Goal: Transaction & Acquisition: Subscribe to service/newsletter

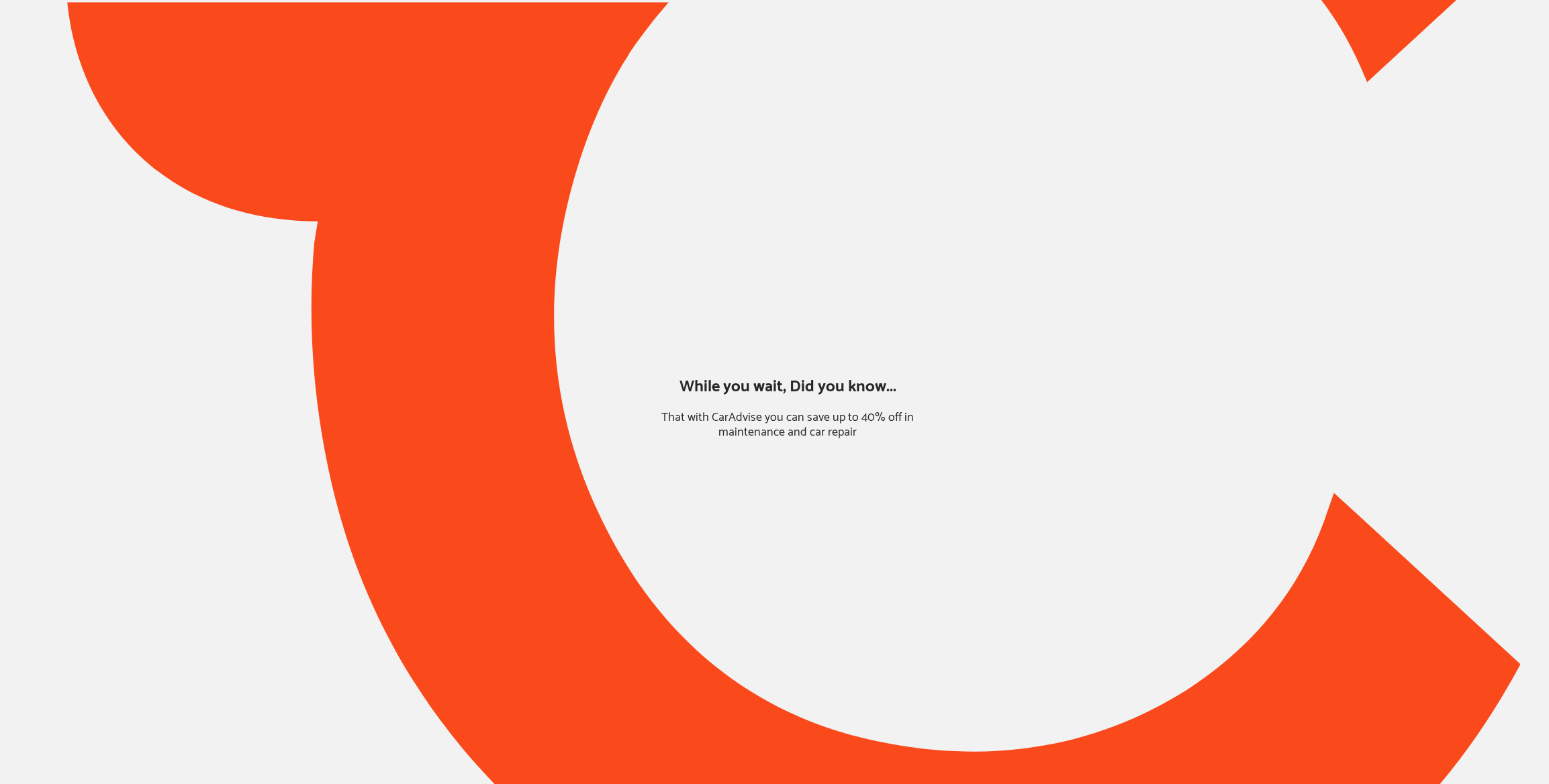
type input "*****"
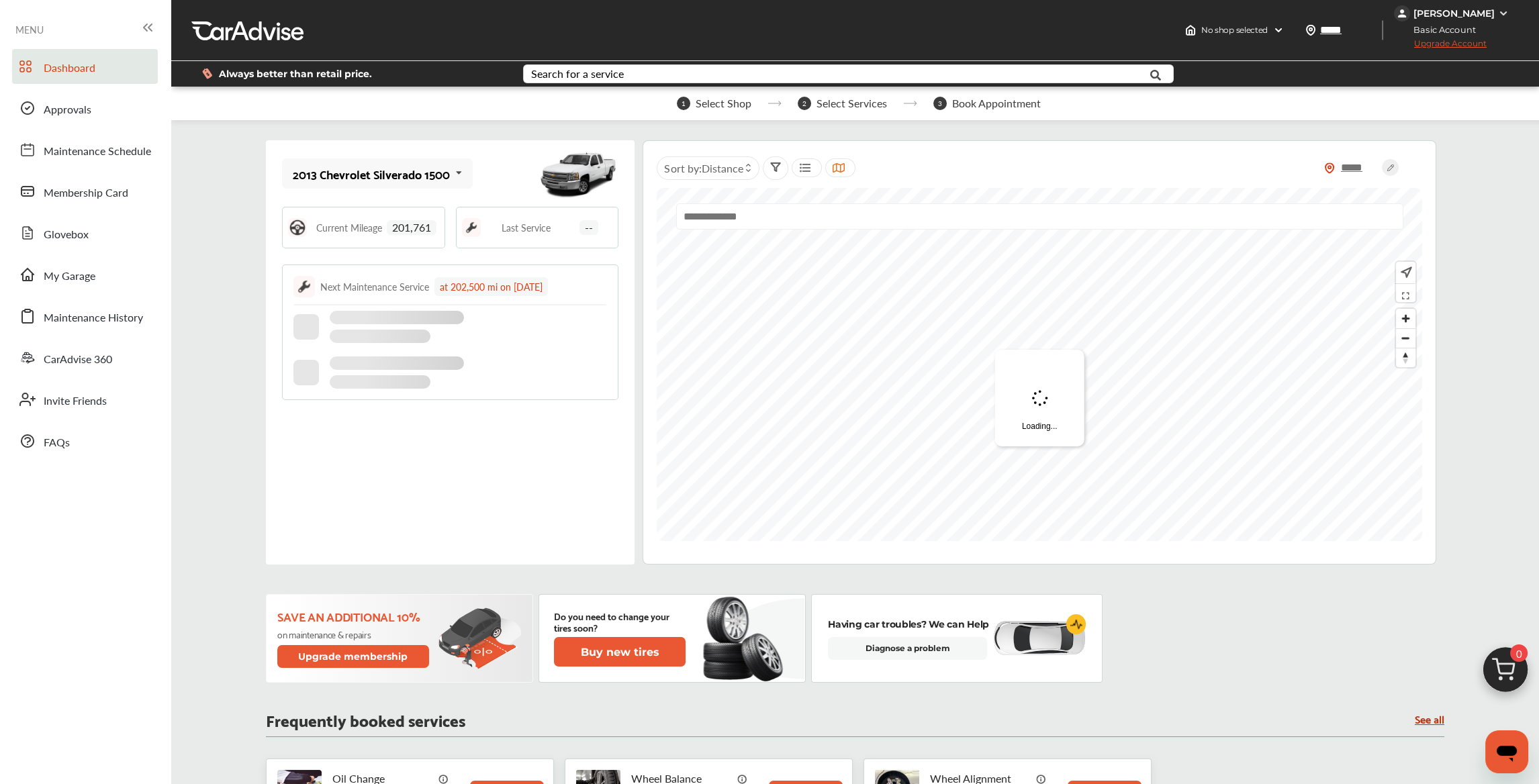
click at [427, 167] on div "2013 Chevrolet Silverado 1500" at bounding box center [372, 174] width 157 height 14
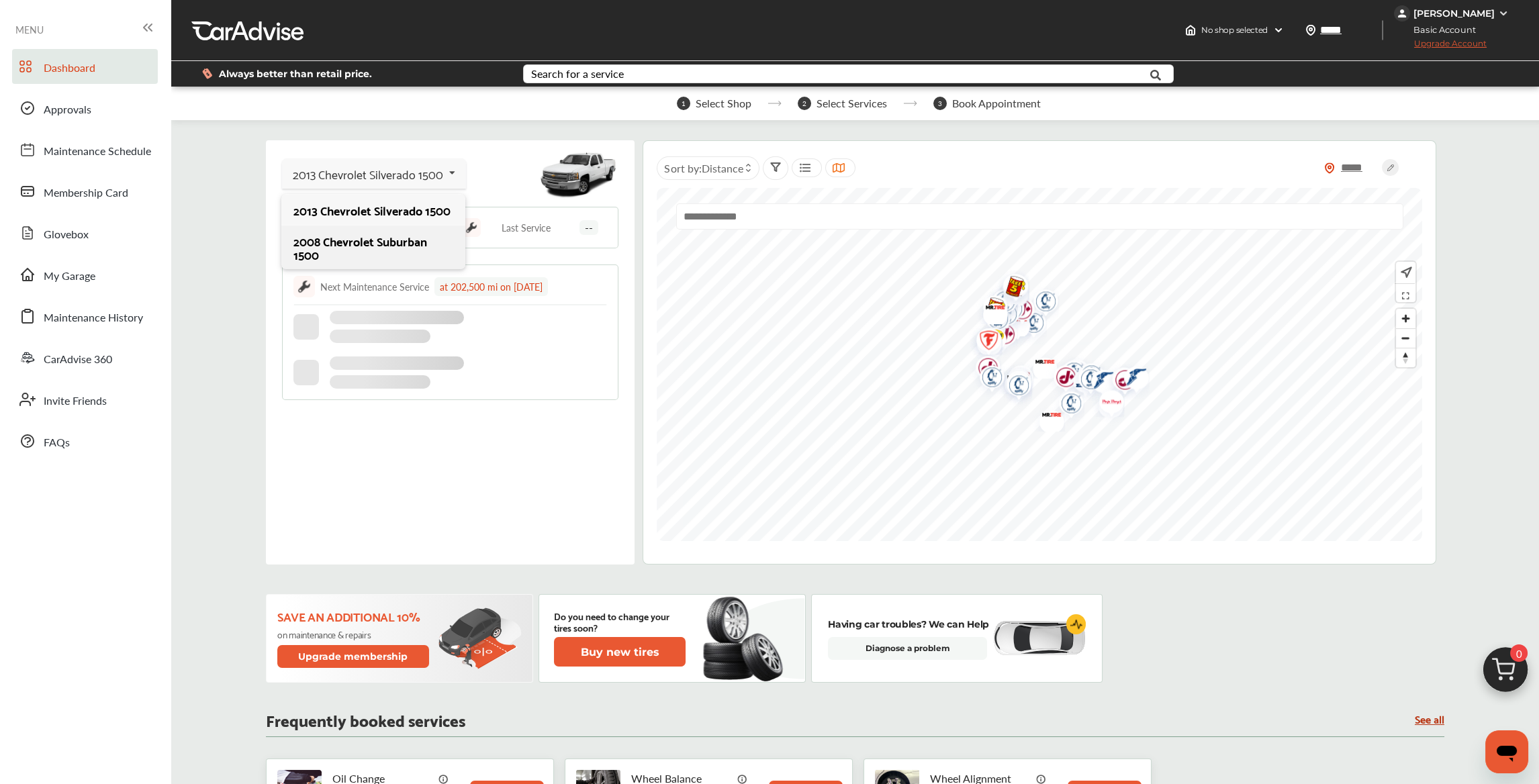
click at [354, 255] on div "2008 Chevrolet Suburban 1500" at bounding box center [373, 247] width 159 height 26
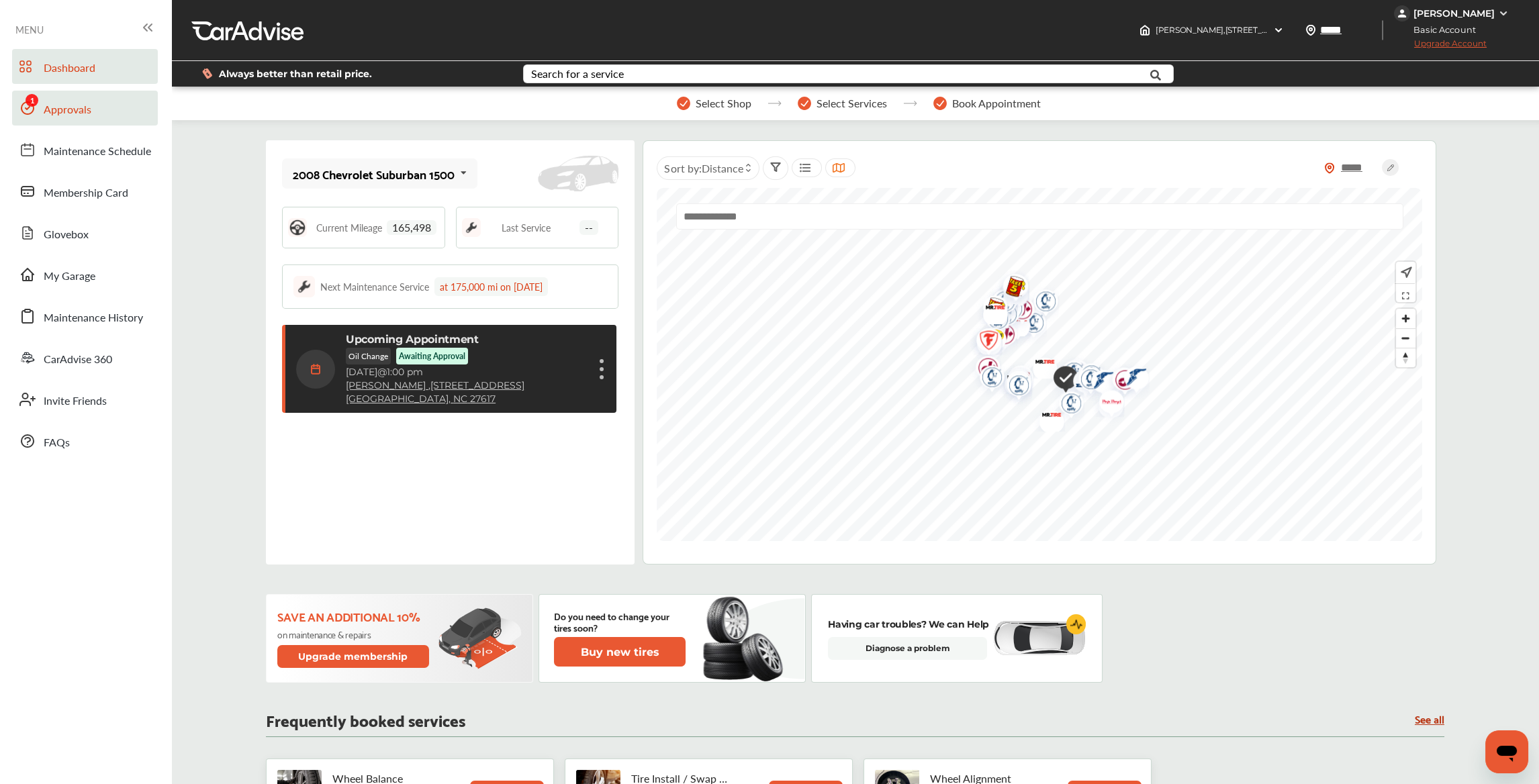
click at [91, 101] on link "Approvals" at bounding box center [85, 108] width 145 height 35
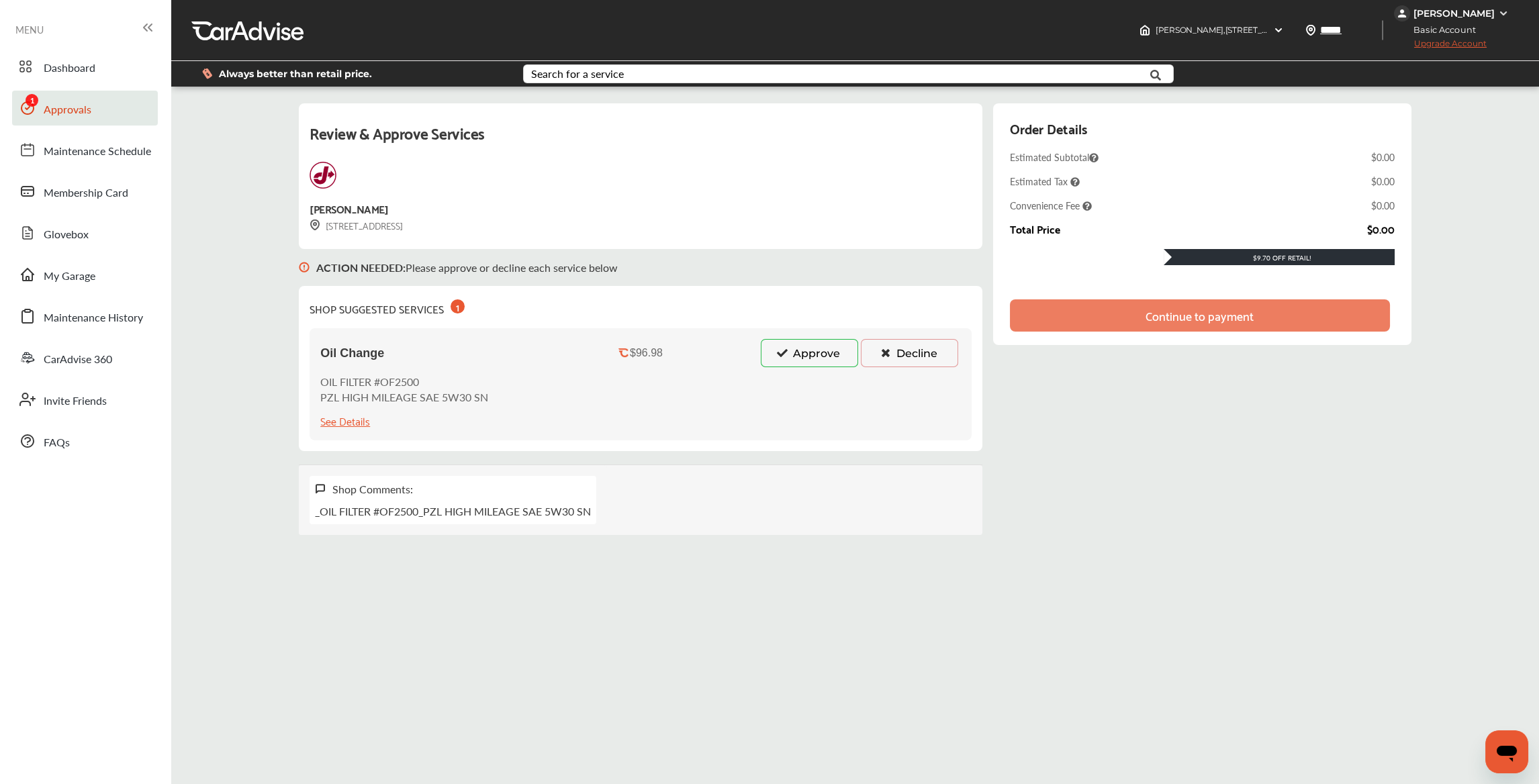
click at [791, 347] on button "Approve" at bounding box center [809, 353] width 97 height 28
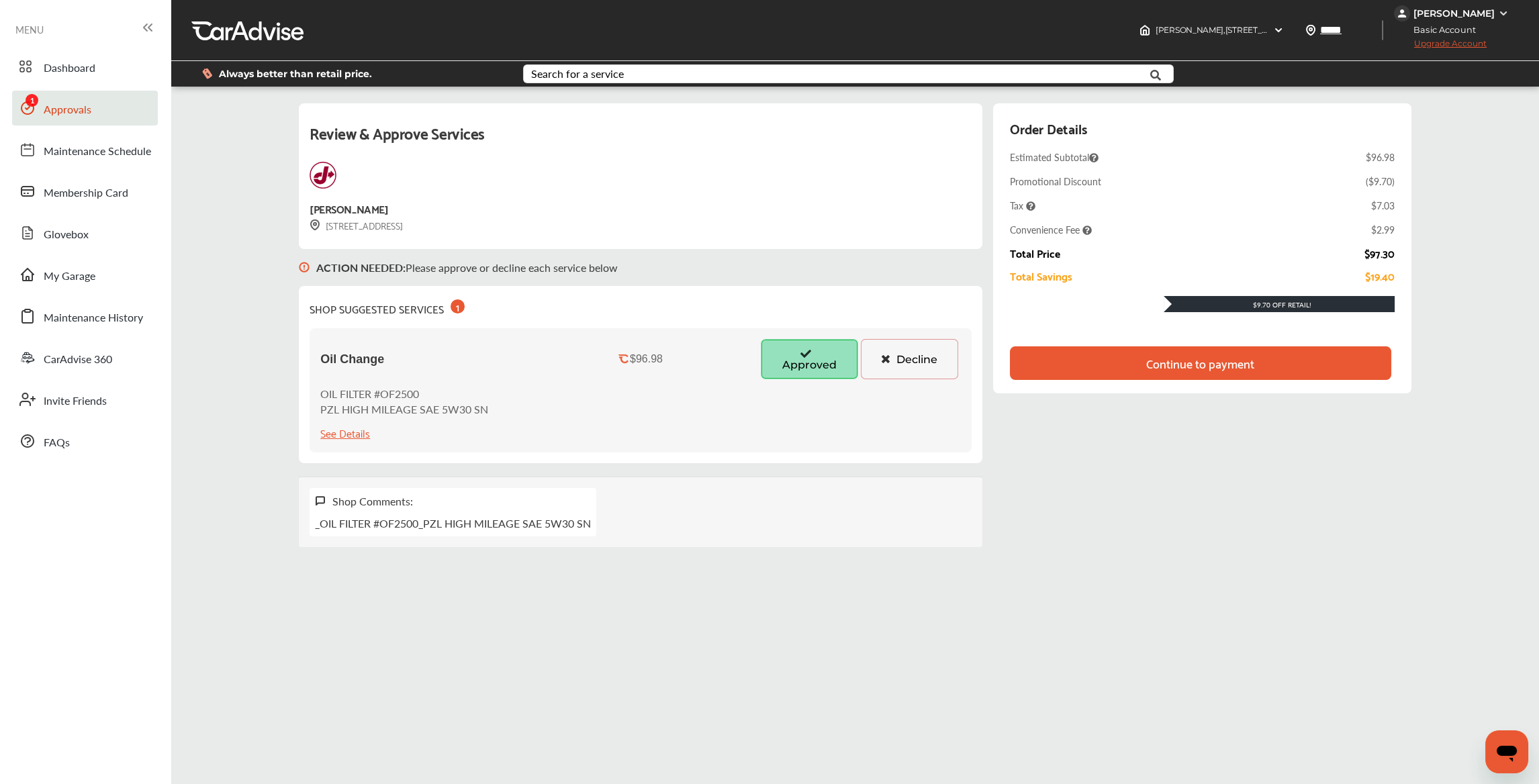
click at [1451, 43] on span "Upgrade Account" at bounding box center [1440, 47] width 92 height 17
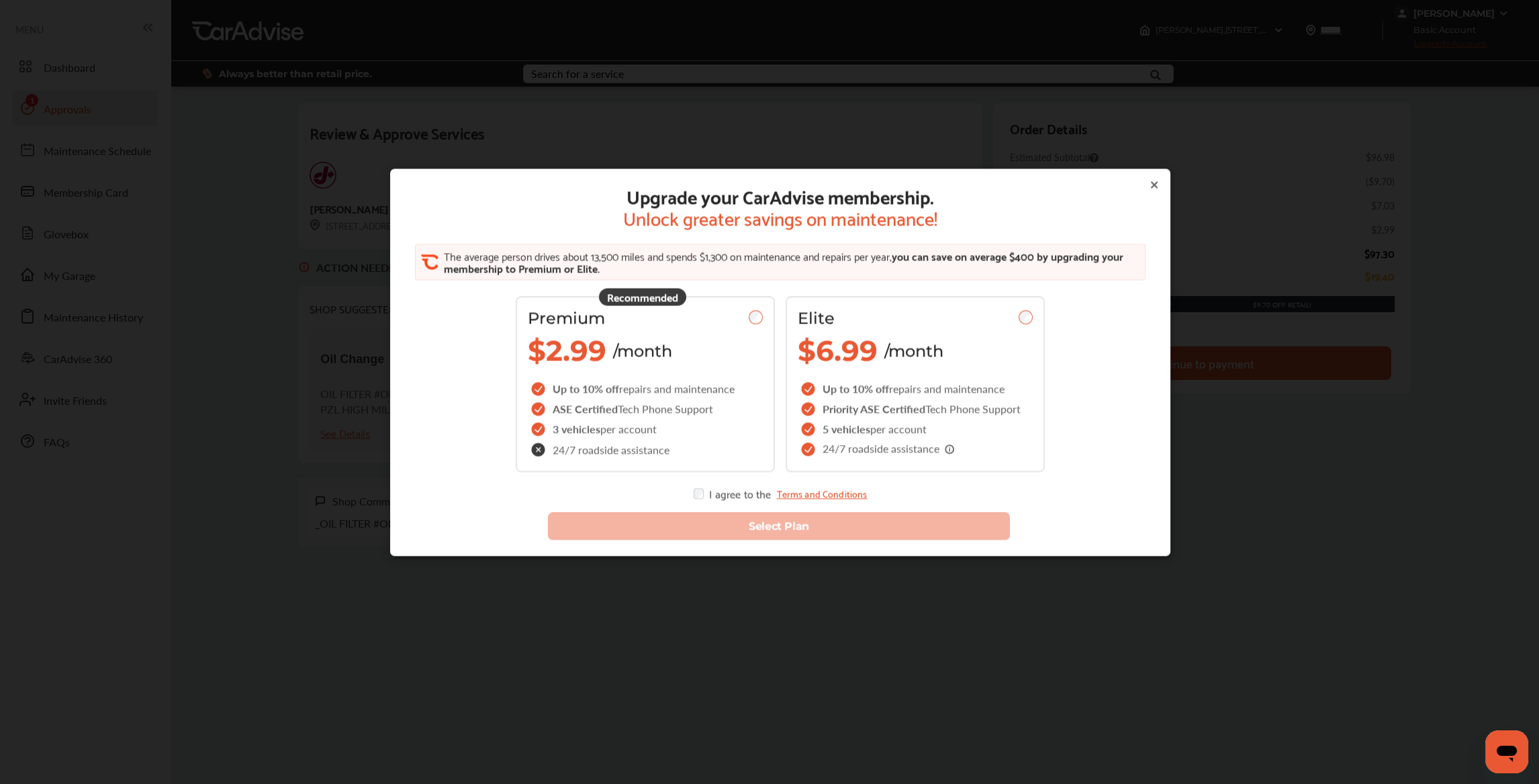
drag, startPoint x: 1148, startPoint y: 187, endPoint x: 1145, endPoint y: 212, distance: 25.2
click at [1148, 187] on icon at bounding box center [1154, 184] width 11 height 11
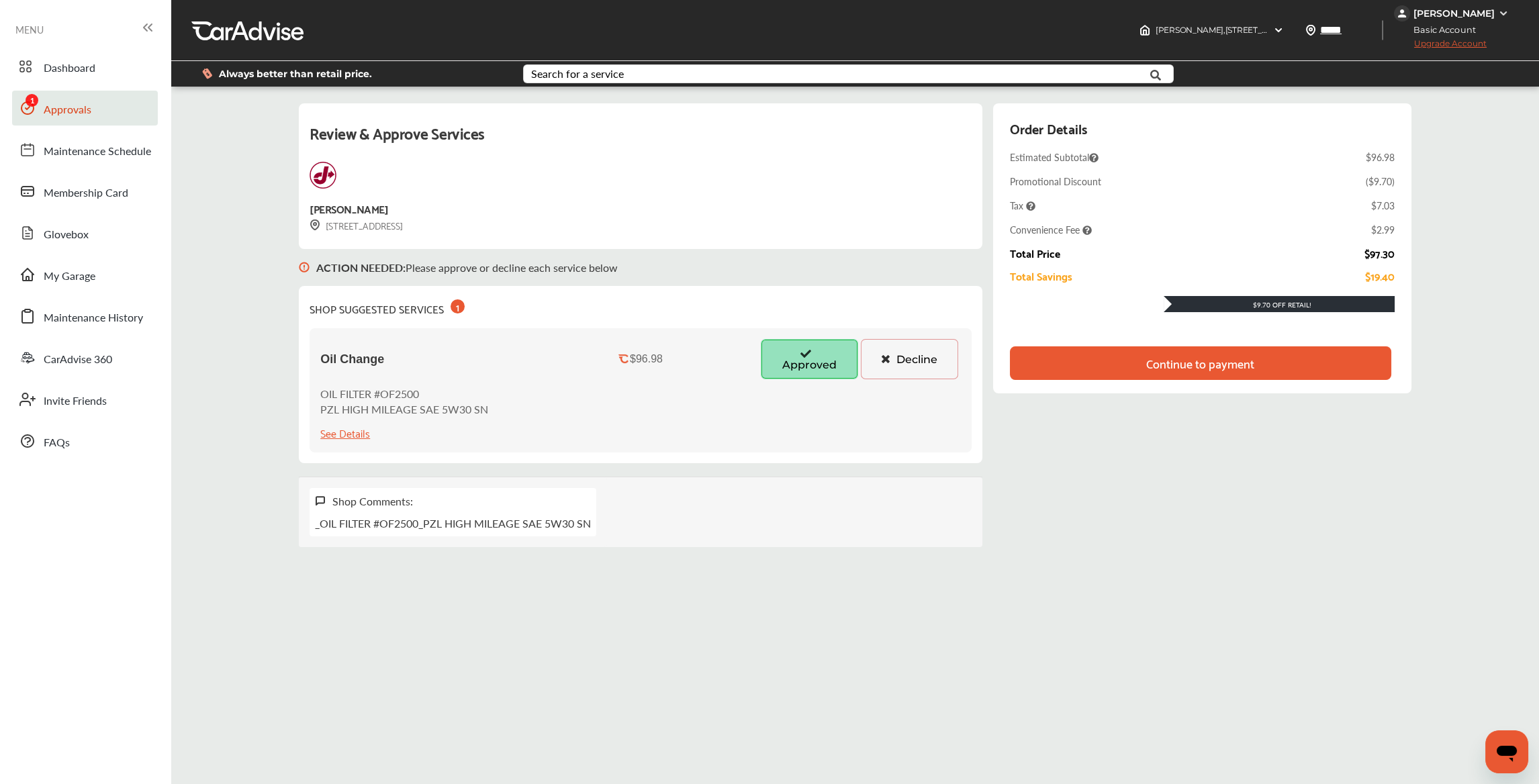
click at [1148, 370] on div "Continue to payment" at bounding box center [1200, 363] width 108 height 14
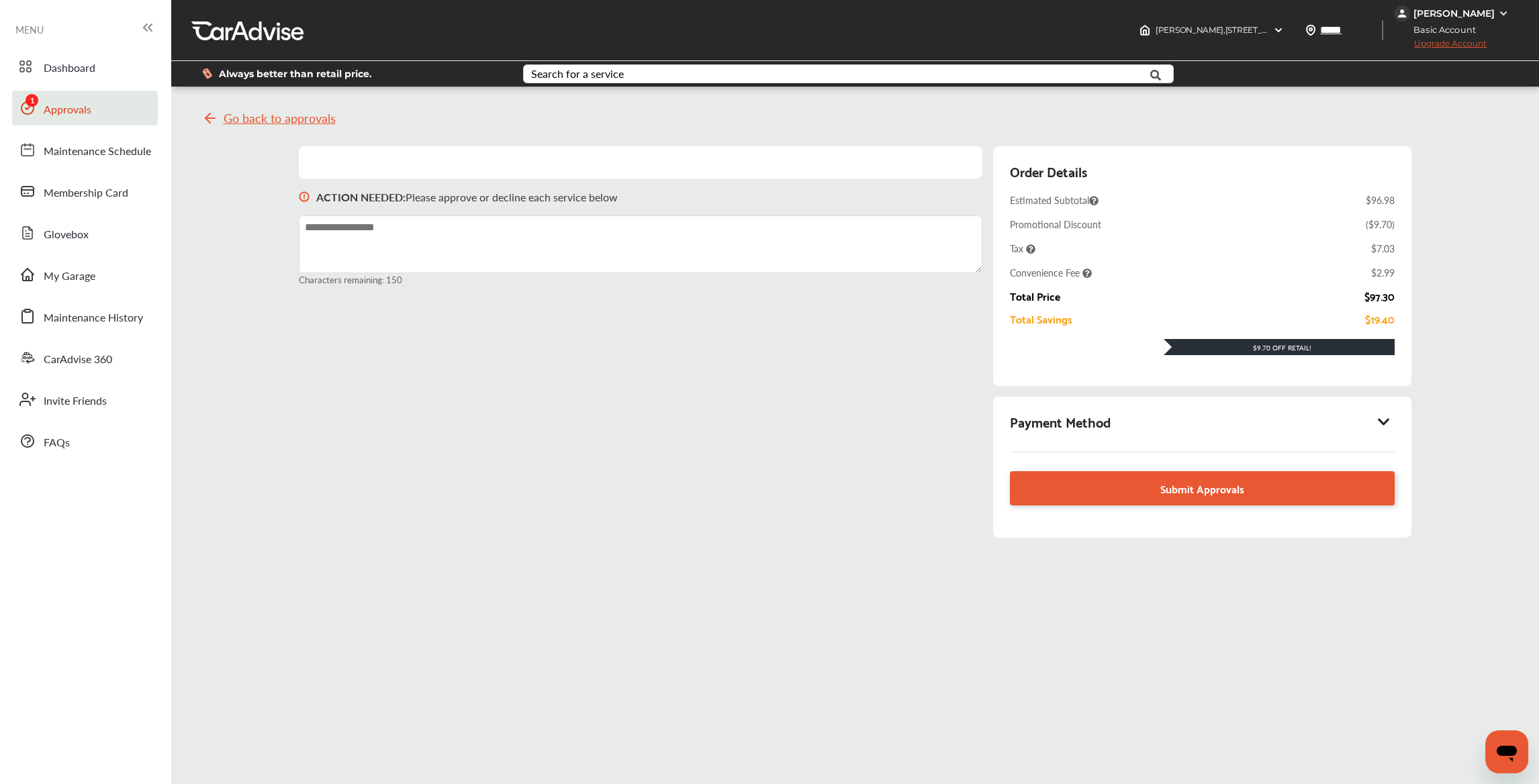
click at [1389, 420] on icon at bounding box center [1383, 422] width 16 height 14
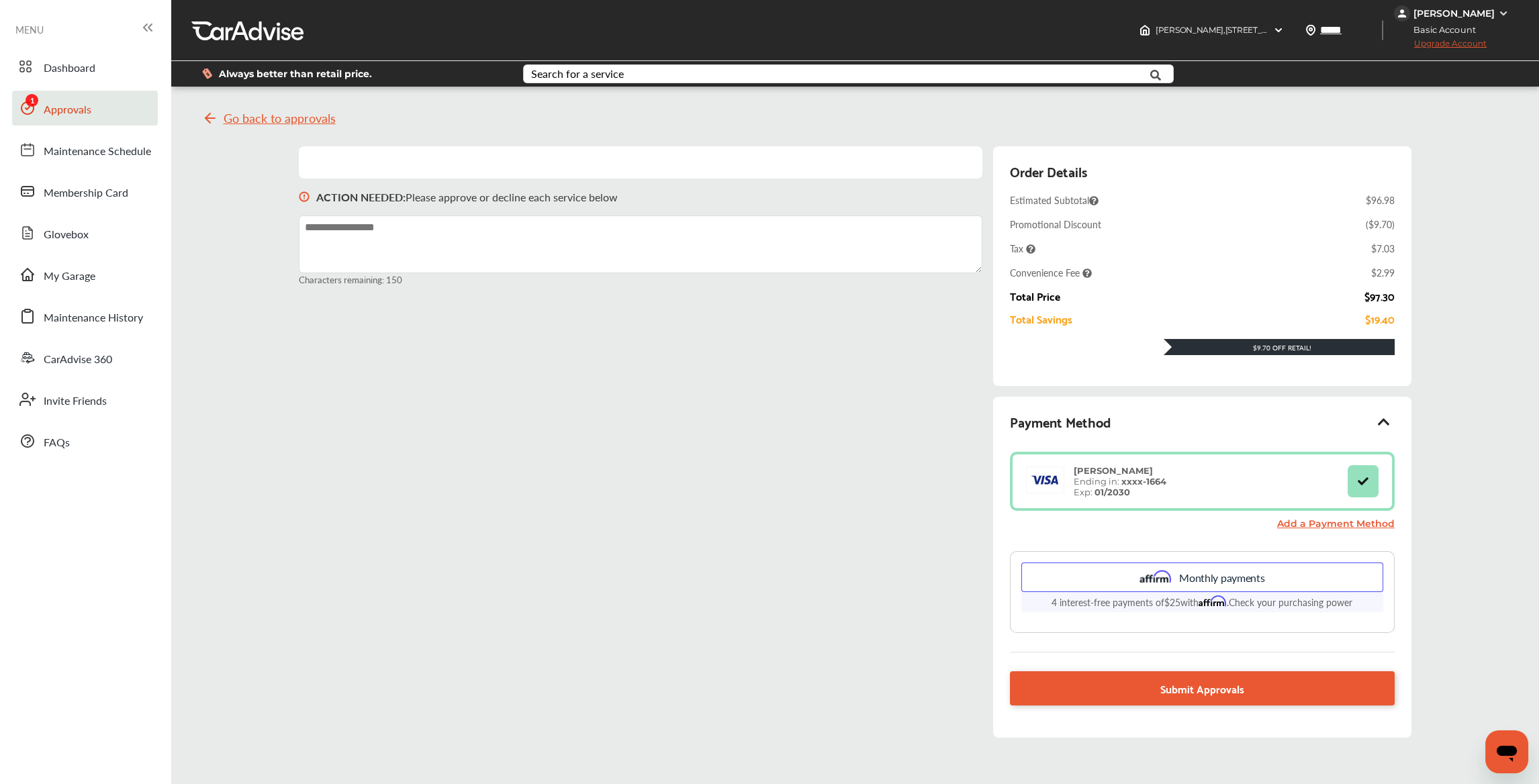
click at [1452, 49] on span "Upgrade Account" at bounding box center [1440, 47] width 92 height 17
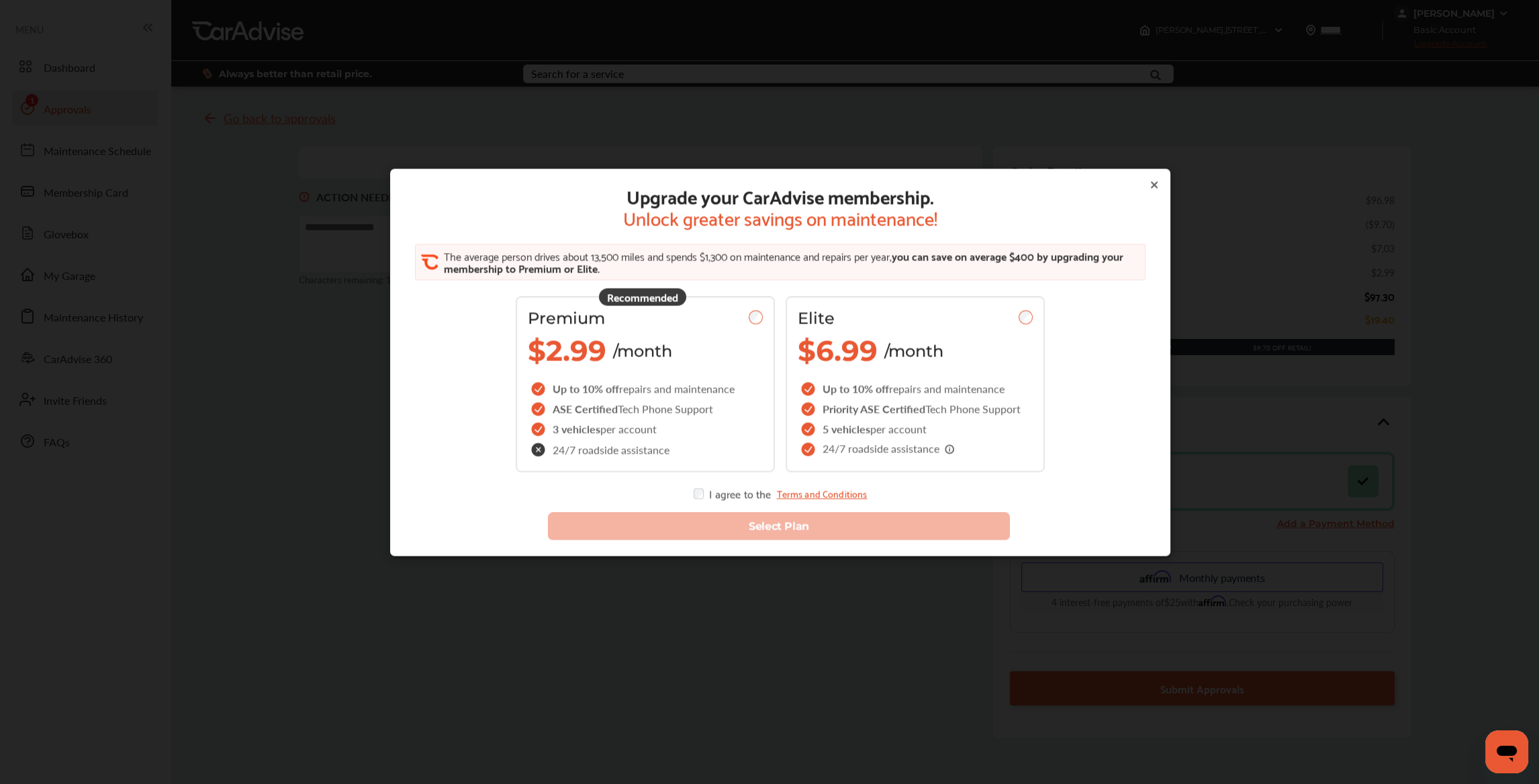
click at [1152, 185] on div "Upgrade your CarAdvise membership. Unlock greater savings on maintenance! The a…" at bounding box center [779, 361] width 780 height 387
click at [1148, 185] on icon at bounding box center [1154, 184] width 11 height 11
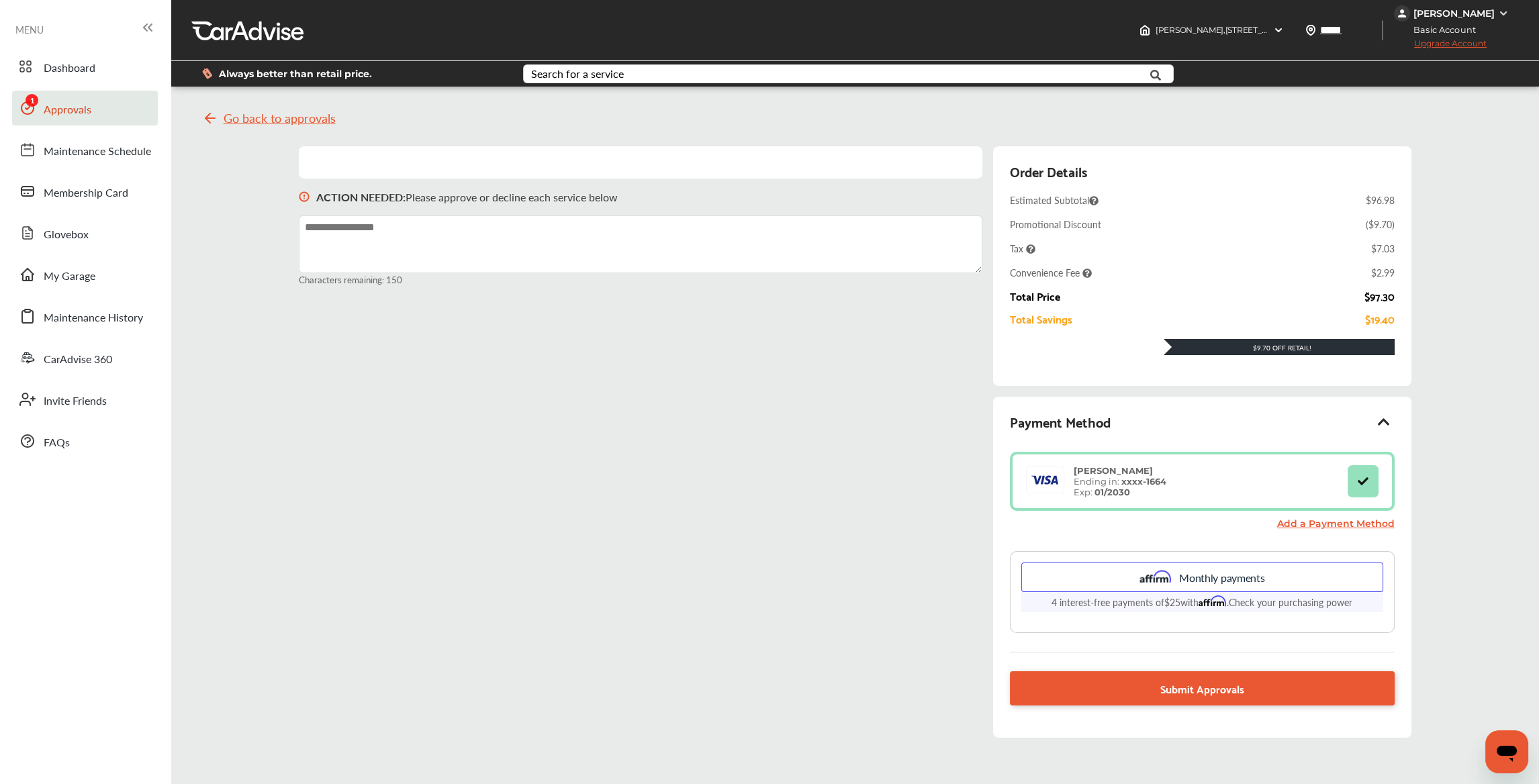
click at [230, 112] on span "Go back to approvals" at bounding box center [279, 118] width 112 height 14
